Goal: Navigation & Orientation: Go to known website

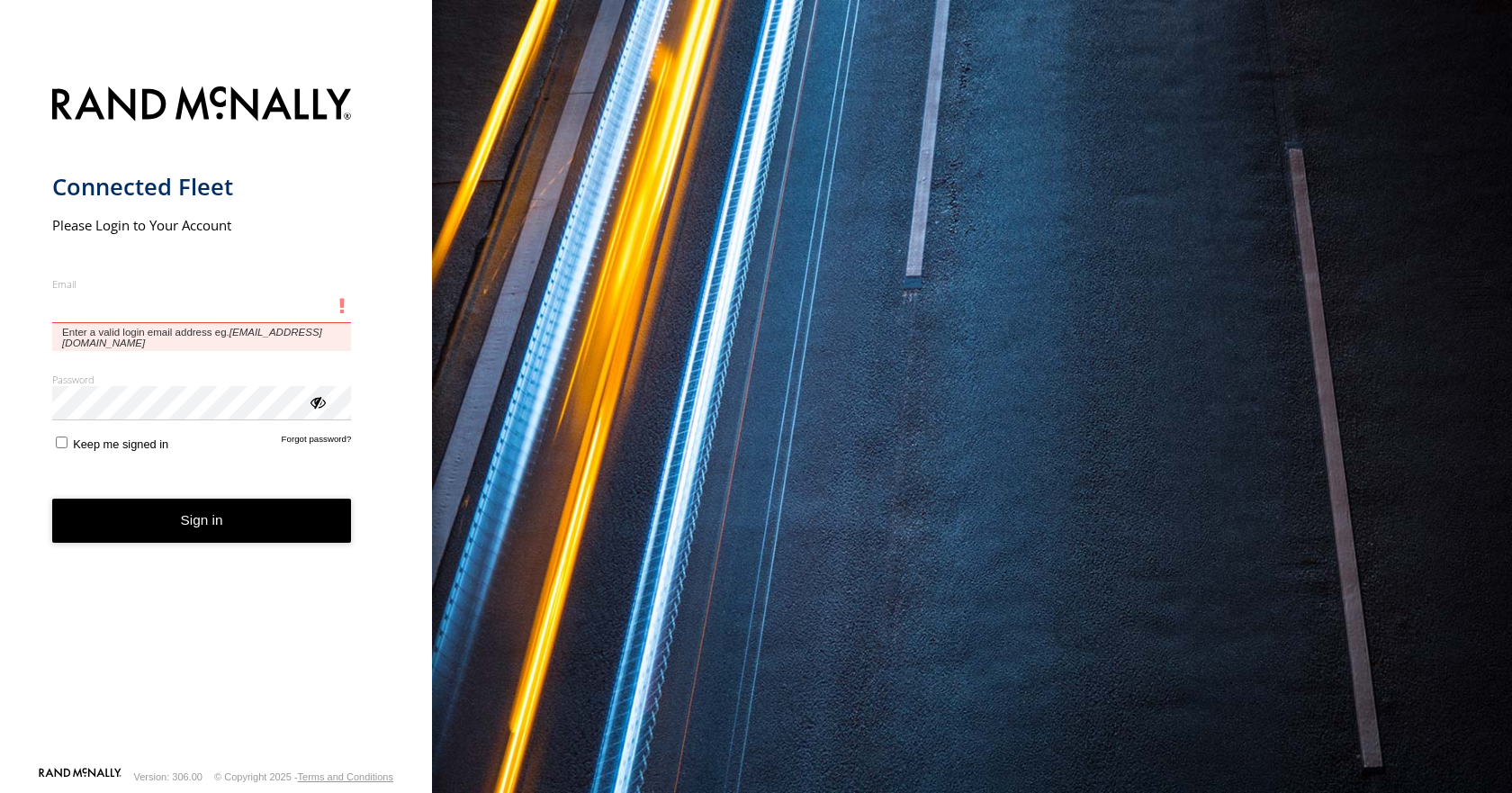
type input "**********"
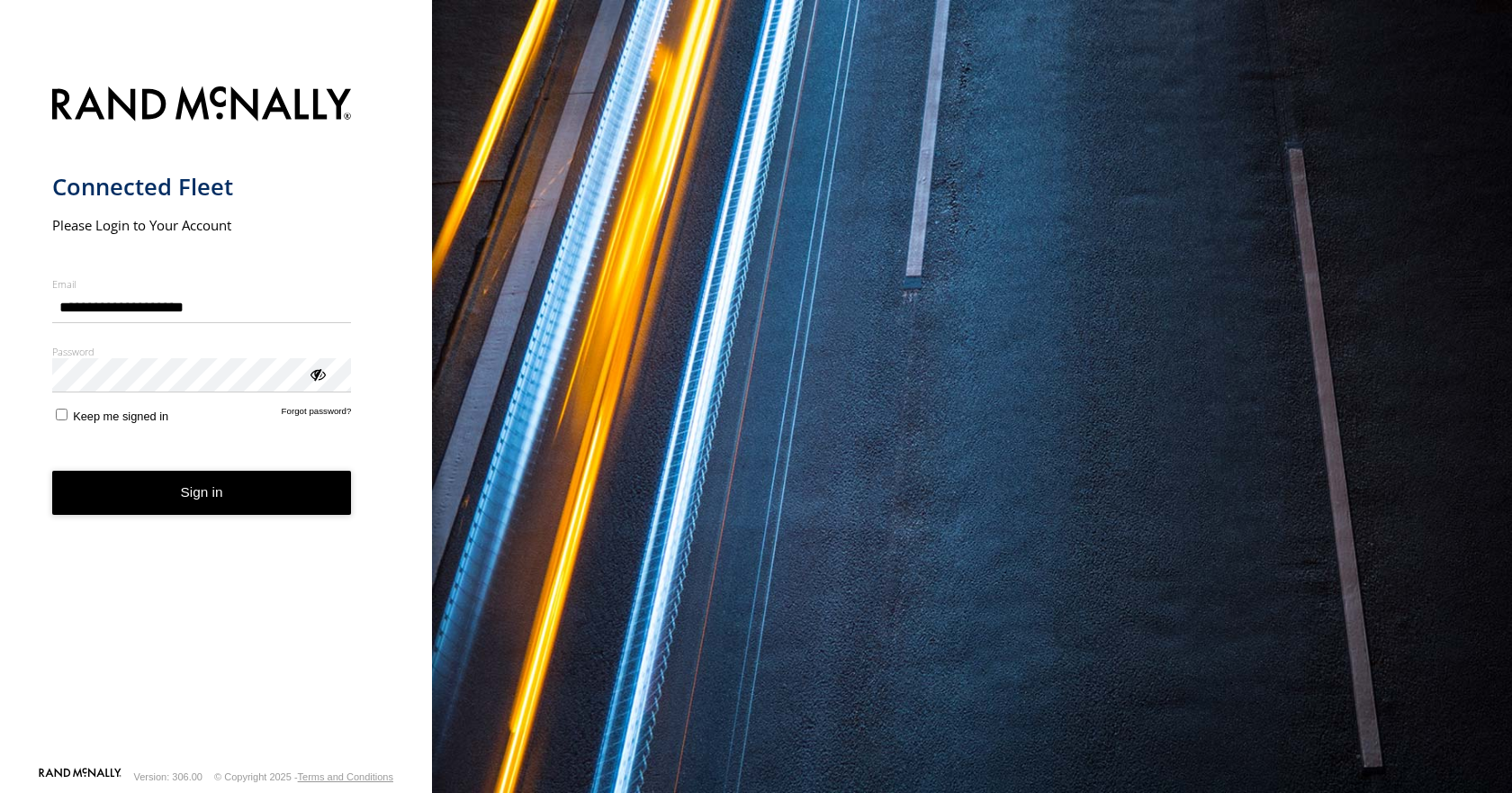
click at [242, 526] on form "**********" at bounding box center [216, 421] width 328 height 690
click at [243, 512] on button "Sign in" at bounding box center [201, 492] width 300 height 44
